Goal: Task Accomplishment & Management: Manage account settings

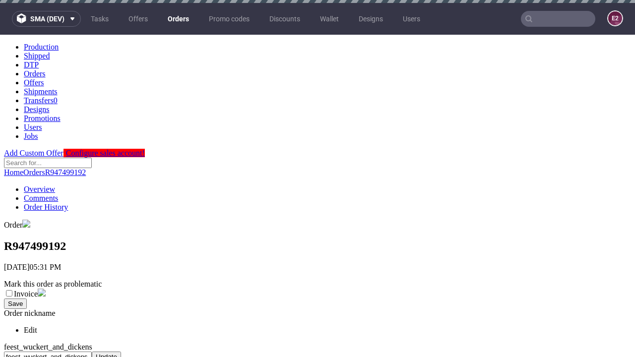
scroll to position [405, 0]
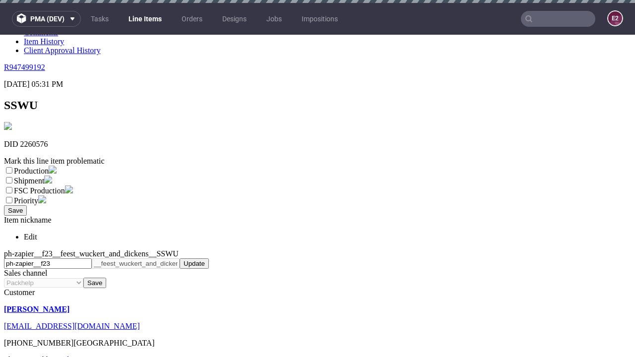
scroll to position [3, 0]
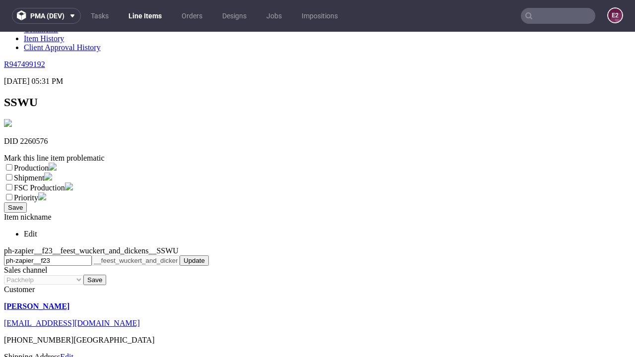
select select "dtp_ca_needed"
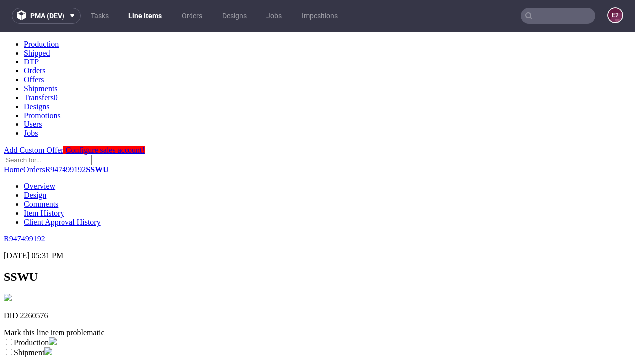
scroll to position [0, 0]
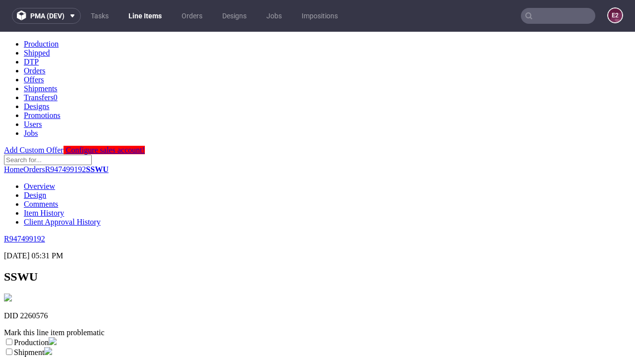
checkbox input "true"
